Goal: Information Seeking & Learning: Learn about a topic

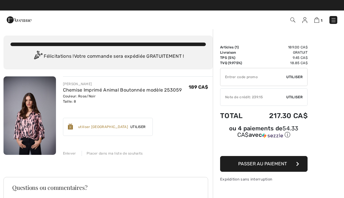
click at [335, 21] on img at bounding box center [333, 20] width 6 height 6
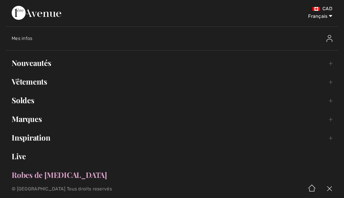
click at [45, 61] on link "Nouveautés Toggle submenu" at bounding box center [172, 63] width 332 height 13
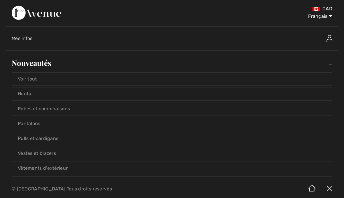
click at [35, 77] on link "Voir tout" at bounding box center [172, 79] width 320 height 13
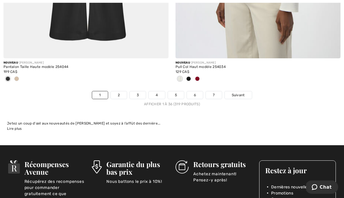
scroll to position [5069, 0]
click at [118, 94] on link "2" at bounding box center [119, 95] width 16 height 8
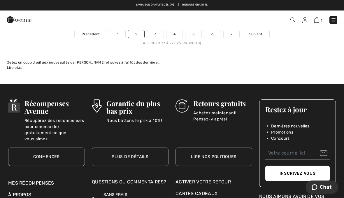
scroll to position [5130, 0]
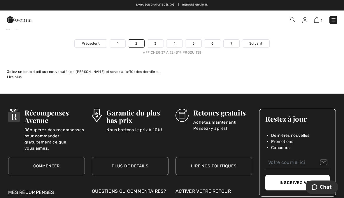
click at [157, 40] on link "3" at bounding box center [155, 44] width 16 height 8
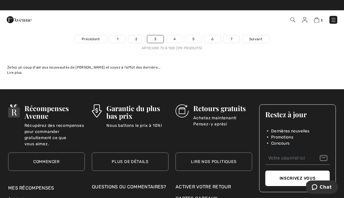
scroll to position [5057, 0]
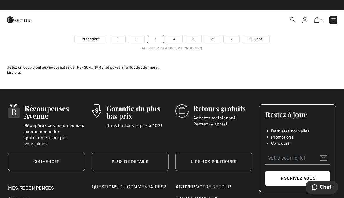
click at [172, 38] on link "4" at bounding box center [174, 39] width 16 height 8
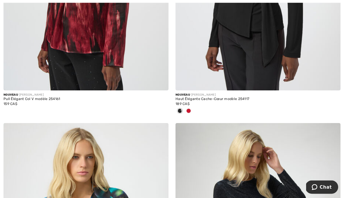
scroll to position [518, 0]
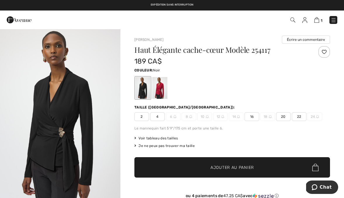
click at [316, 27] on div "1 Commander" at bounding box center [172, 19] width 344 height 19
click at [336, 17] on img at bounding box center [333, 20] width 6 height 6
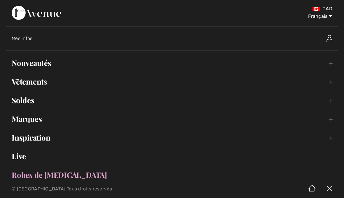
click at [29, 39] on span "Mes infos" at bounding box center [22, 39] width 21 height 6
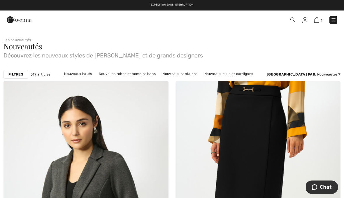
click at [295, 19] on img at bounding box center [292, 19] width 5 height 5
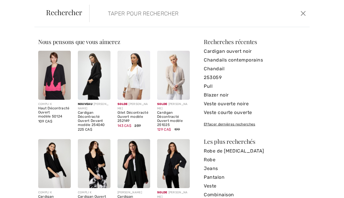
click at [177, 22] on input "search" at bounding box center [176, 13] width 147 height 17
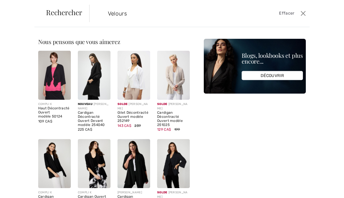
type input "Velours"
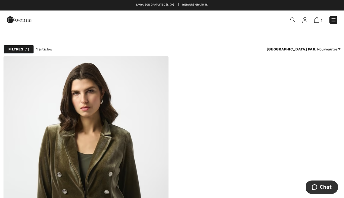
click at [293, 20] on img at bounding box center [292, 19] width 5 height 5
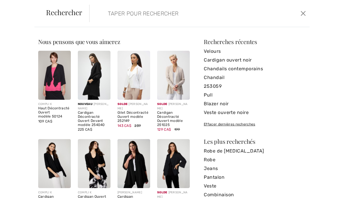
click at [137, 15] on input "search" at bounding box center [176, 13] width 147 height 17
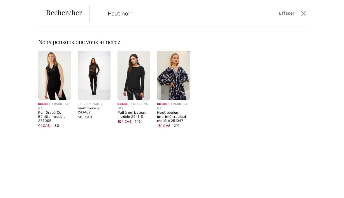
type input "Haut noir"
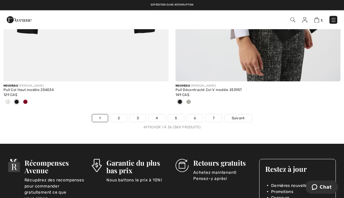
scroll to position [5038, 0]
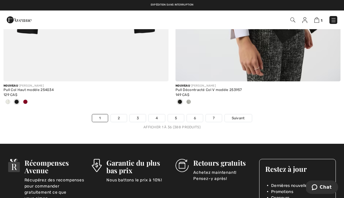
click at [123, 115] on link "2" at bounding box center [119, 118] width 16 height 8
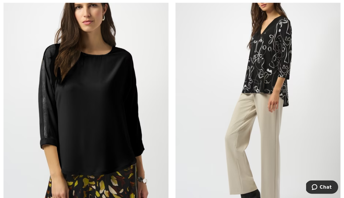
scroll to position [4925, 0]
click at [270, 64] on img at bounding box center [257, 99] width 165 height 247
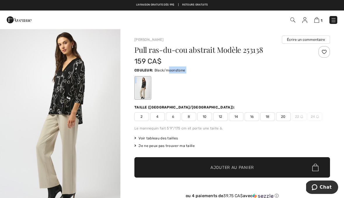
click at [254, 82] on div at bounding box center [231, 88] width 195 height 24
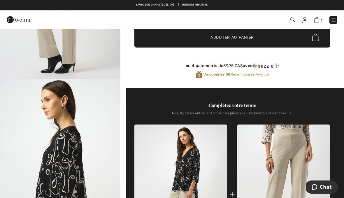
scroll to position [130, 0]
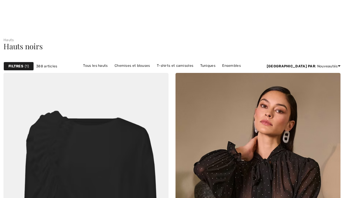
checkbox input "true"
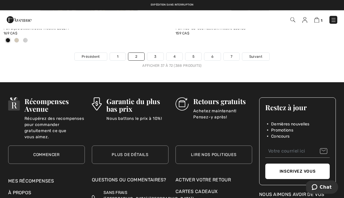
scroll to position [5128, 0]
click at [157, 55] on link "3" at bounding box center [155, 57] width 16 height 8
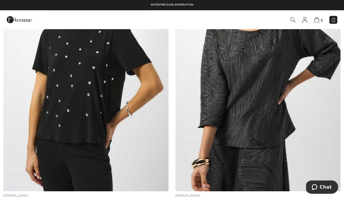
scroll to position [2656, 0]
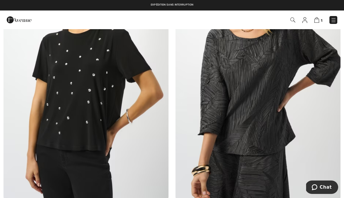
click at [314, 51] on img at bounding box center [257, 74] width 165 height 247
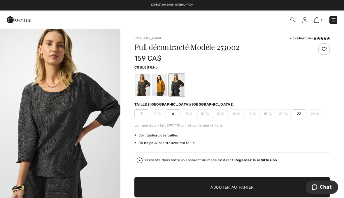
click at [143, 85] on div at bounding box center [142, 85] width 15 height 22
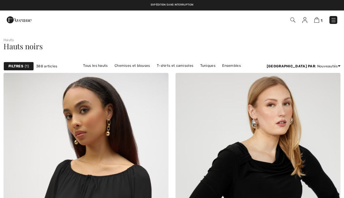
scroll to position [2656, 0]
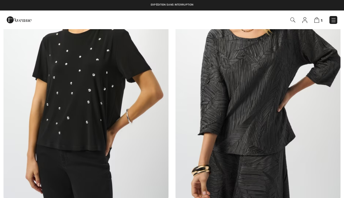
checkbox input "true"
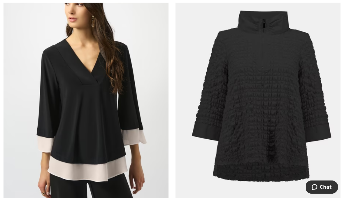
scroll to position [2919, 0]
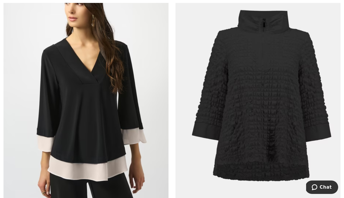
click at [287, 103] on img at bounding box center [257, 91] width 165 height 247
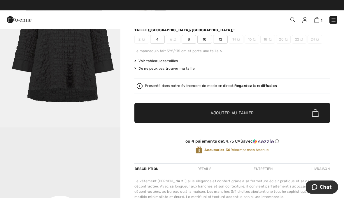
scroll to position [82, 0]
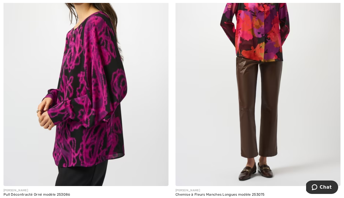
scroll to position [4663, 0]
click at [99, 115] on img at bounding box center [85, 61] width 165 height 247
click at [229, 66] on img at bounding box center [257, 61] width 165 height 247
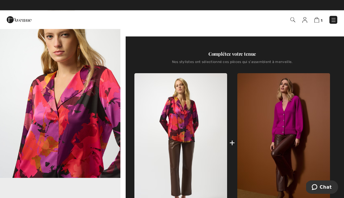
scroll to position [191, 0]
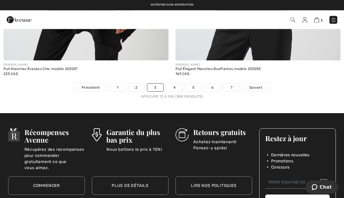
scroll to position [5059, 0]
click at [174, 84] on link "4" at bounding box center [174, 88] width 16 height 8
click at [270, 71] on div "169 CA$" at bounding box center [257, 73] width 165 height 5
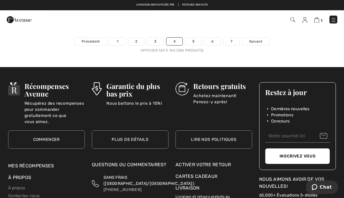
scroll to position [5114, 0]
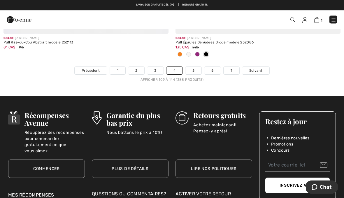
click at [193, 69] on link "5" at bounding box center [193, 71] width 16 height 8
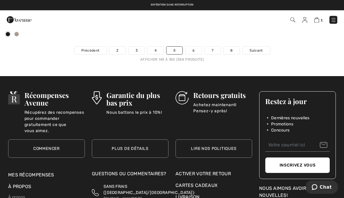
scroll to position [5125, 0]
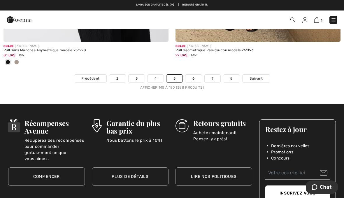
click at [196, 75] on link "6" at bounding box center [193, 79] width 16 height 8
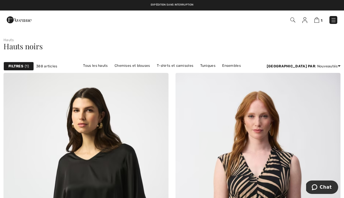
click at [332, 21] on img at bounding box center [333, 20] width 6 height 6
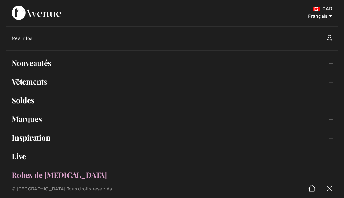
click at [41, 81] on link "Vêtements Toggle submenu" at bounding box center [172, 81] width 332 height 13
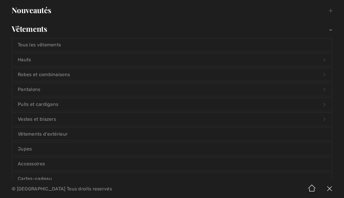
scroll to position [59, 0]
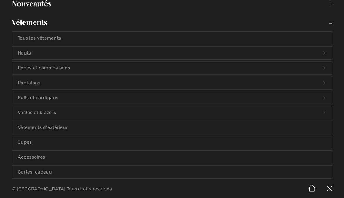
click at [47, 115] on link "Vestes et blazers Open submenu" at bounding box center [172, 112] width 320 height 13
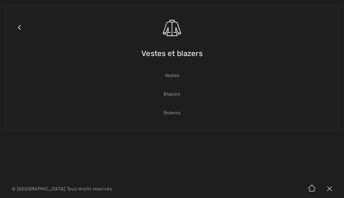
click at [179, 74] on link "Vestes" at bounding box center [172, 75] width 320 height 13
click at [174, 81] on link "Vestes" at bounding box center [172, 75] width 320 height 13
click at [178, 76] on link "Vestes" at bounding box center [172, 75] width 320 height 13
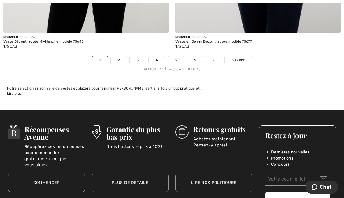
scroll to position [5038, 0]
click at [121, 56] on link "2" at bounding box center [119, 60] width 16 height 8
click at [117, 56] on link "2" at bounding box center [119, 60] width 16 height 8
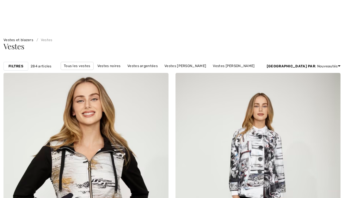
checkbox input "true"
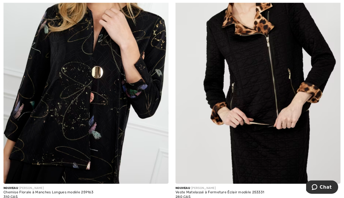
scroll to position [2391, 0]
click at [281, 82] on img at bounding box center [257, 59] width 165 height 247
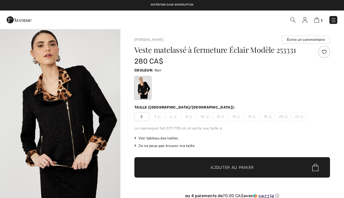
checkbox input "true"
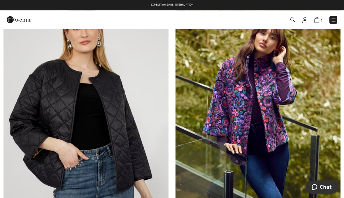
scroll to position [2603, 0]
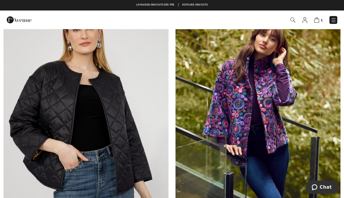
click at [322, 45] on img at bounding box center [257, 118] width 165 height 247
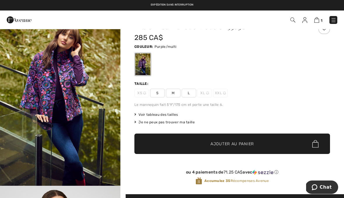
scroll to position [13, 0]
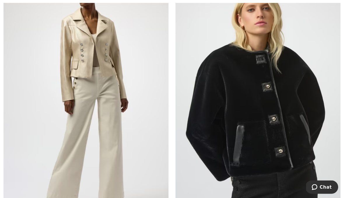
scroll to position [4895, 0]
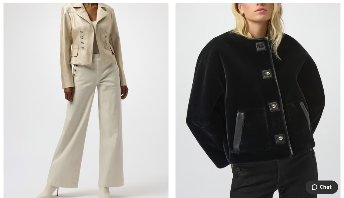
click at [283, 114] on img at bounding box center [257, 81] width 165 height 247
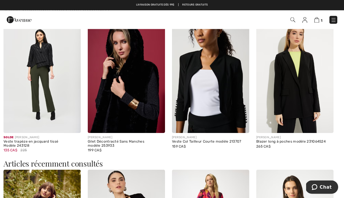
scroll to position [501, 0]
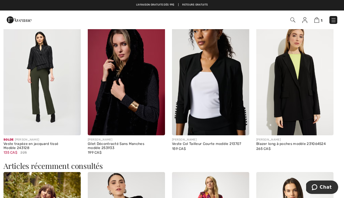
click at [334, 20] on img at bounding box center [333, 20] width 6 height 6
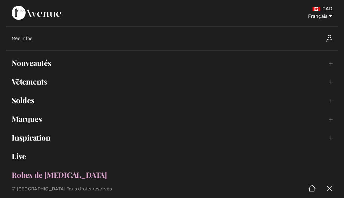
click at [47, 80] on link "Vêtements Toggle submenu" at bounding box center [172, 81] width 332 height 13
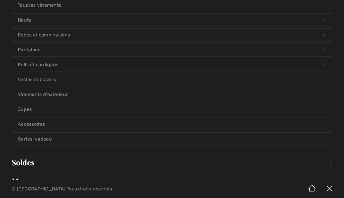
scroll to position [92, 0]
click at [56, 95] on link "Vêtements d'extérieur" at bounding box center [172, 94] width 320 height 13
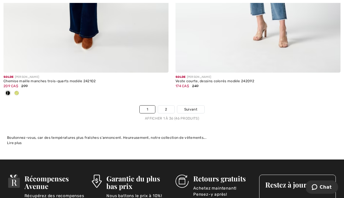
scroll to position [5052, 0]
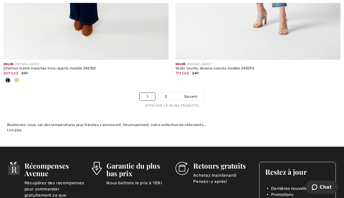
click at [169, 93] on link "2" at bounding box center [166, 97] width 16 height 8
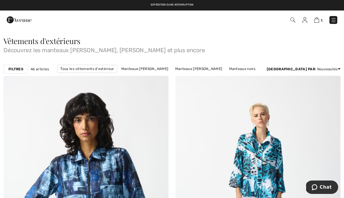
click at [238, 71] on link "Manteaux noirs" at bounding box center [242, 69] width 32 height 8
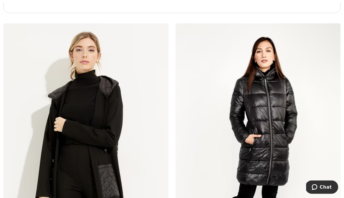
scroll to position [3493, 0]
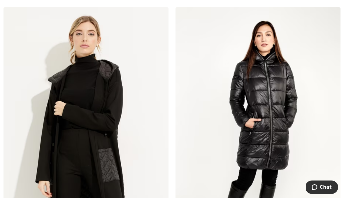
click at [275, 87] on img at bounding box center [257, 130] width 165 height 247
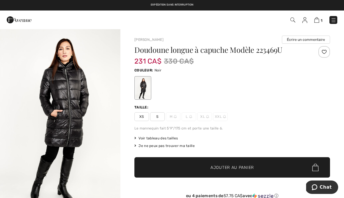
click at [318, 21] on img at bounding box center [316, 20] width 5 height 6
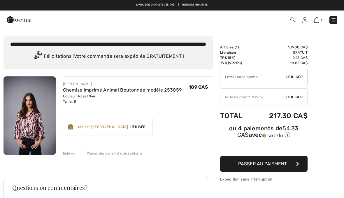
click at [336, 17] on link at bounding box center [333, 20] width 8 height 8
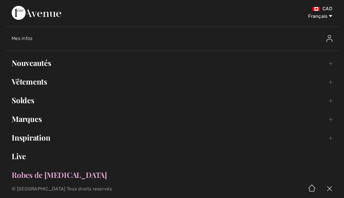
click at [36, 137] on link "Inspiration Toggle submenu" at bounding box center [172, 137] width 332 height 13
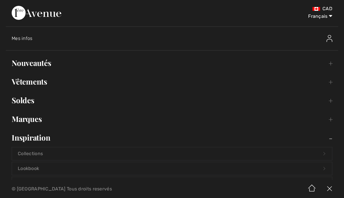
click at [31, 117] on link "Marques Open submenu" at bounding box center [172, 118] width 332 height 13
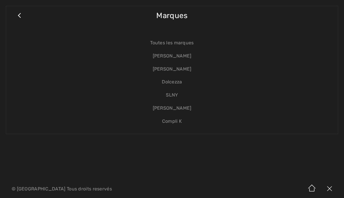
click at [183, 68] on link "[PERSON_NAME]" at bounding box center [172, 69] width 320 height 13
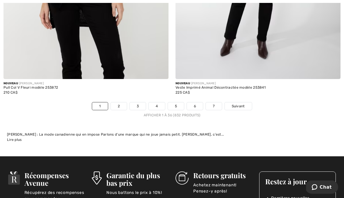
scroll to position [5106, 0]
click at [121, 103] on link "2" at bounding box center [119, 106] width 16 height 8
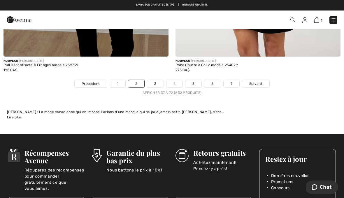
scroll to position [5138, 0]
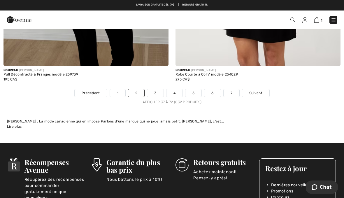
click at [156, 90] on link "3" at bounding box center [155, 93] width 16 height 8
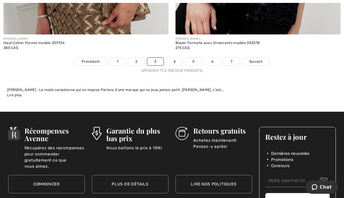
scroll to position [5141, 0]
click at [176, 60] on link "4" at bounding box center [174, 62] width 16 height 8
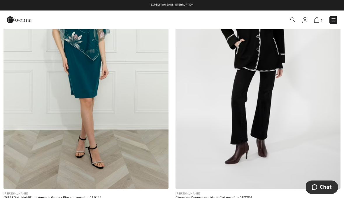
scroll to position [1949, 0]
click at [274, 50] on img at bounding box center [257, 65] width 165 height 247
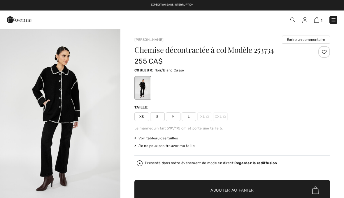
checkbox input "true"
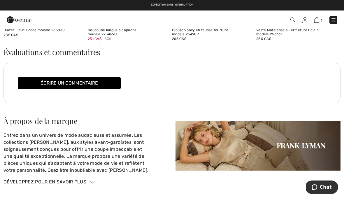
scroll to position [985, 0]
